Goal: Check status

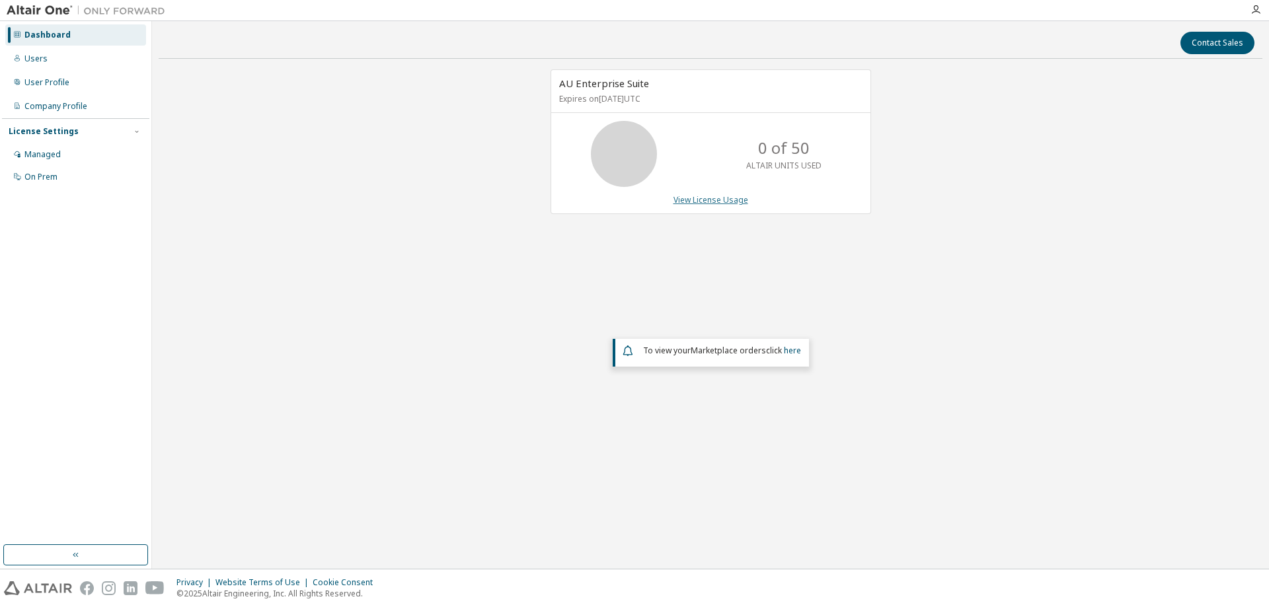
click at [705, 198] on link "View License Usage" at bounding box center [710, 199] width 75 height 11
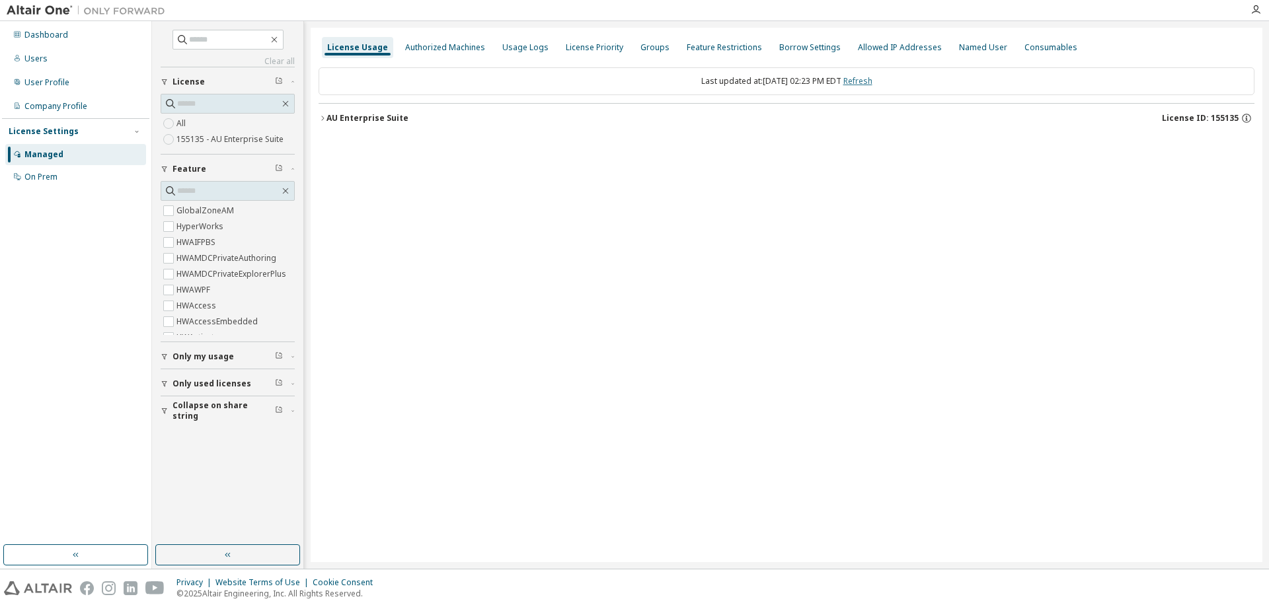
click at [870, 77] on link "Refresh" at bounding box center [857, 80] width 29 height 11
click at [323, 120] on icon "button" at bounding box center [322, 118] width 8 height 8
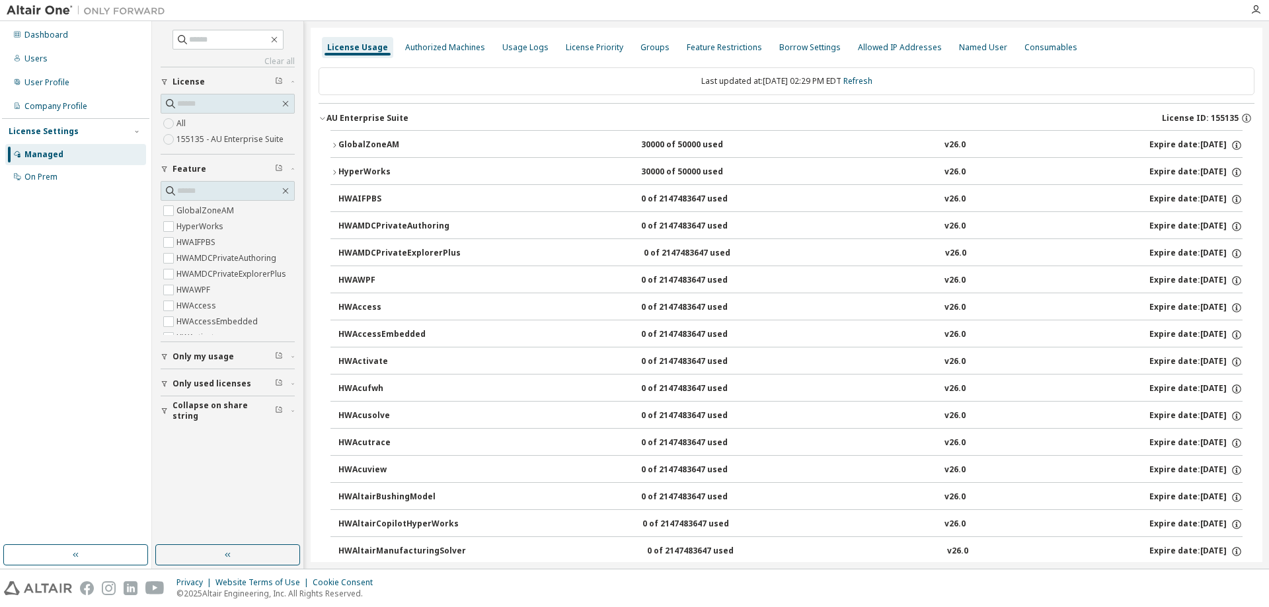
click at [334, 174] on icon "button" at bounding box center [334, 172] width 3 height 5
